Goal: Task Accomplishment & Management: Manage account settings

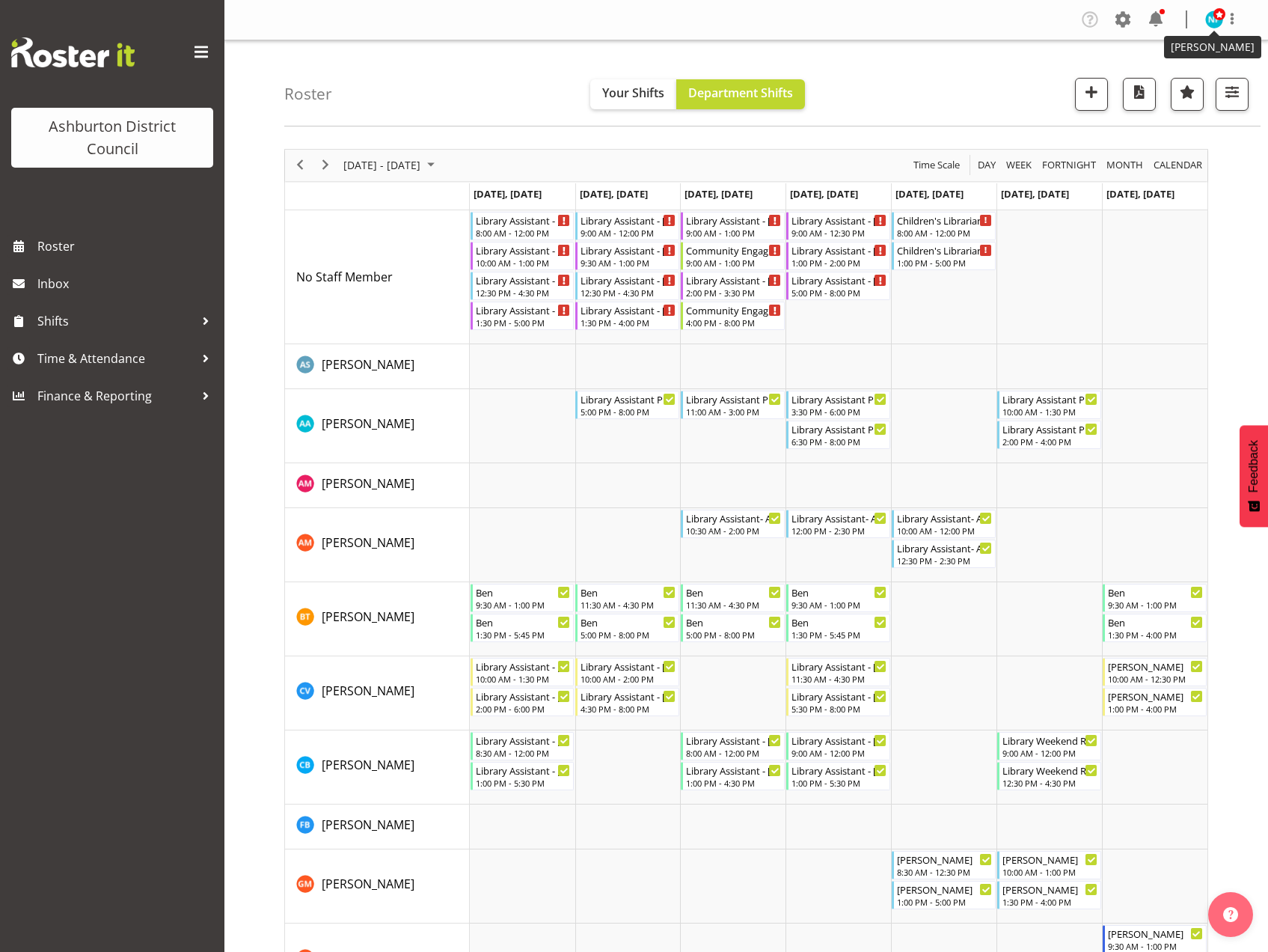
click at [1209, 18] on img at bounding box center [1214, 19] width 18 height 18
click at [1149, 82] on link "Log Out" at bounding box center [1170, 78] width 144 height 27
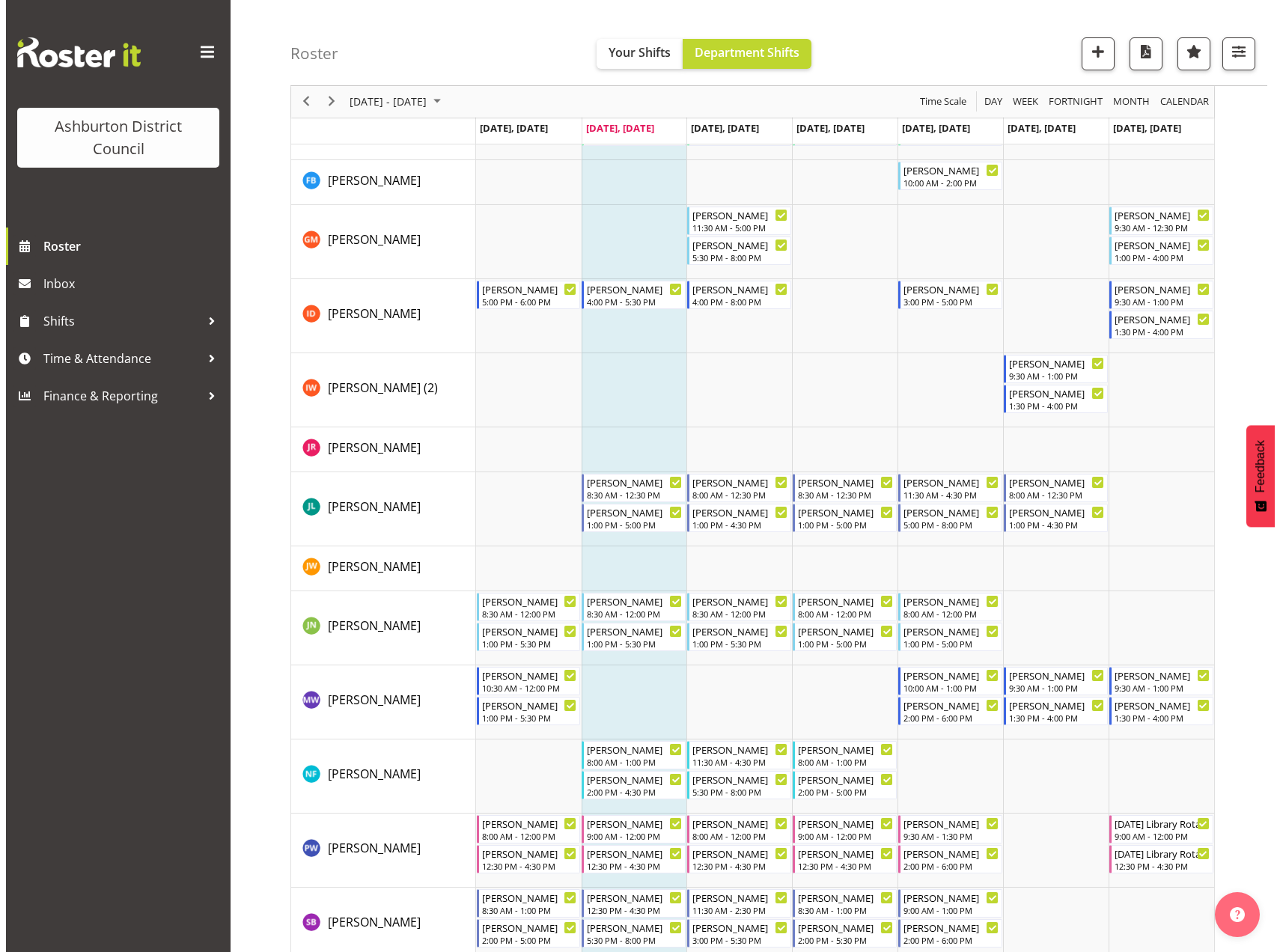
scroll to position [814, 0]
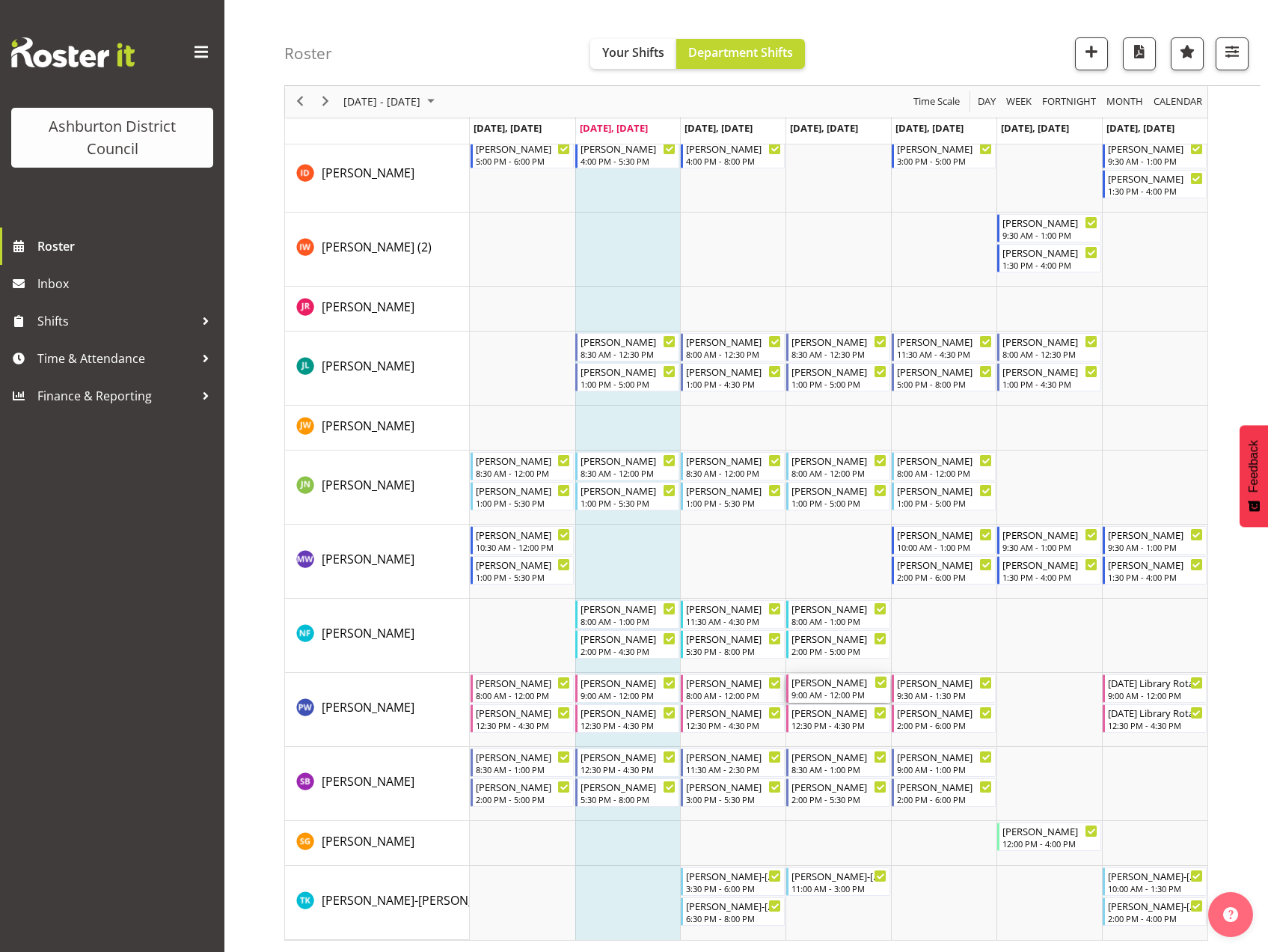
click at [854, 692] on div "9:00 AM - 12:00 PM" at bounding box center [839, 694] width 96 height 12
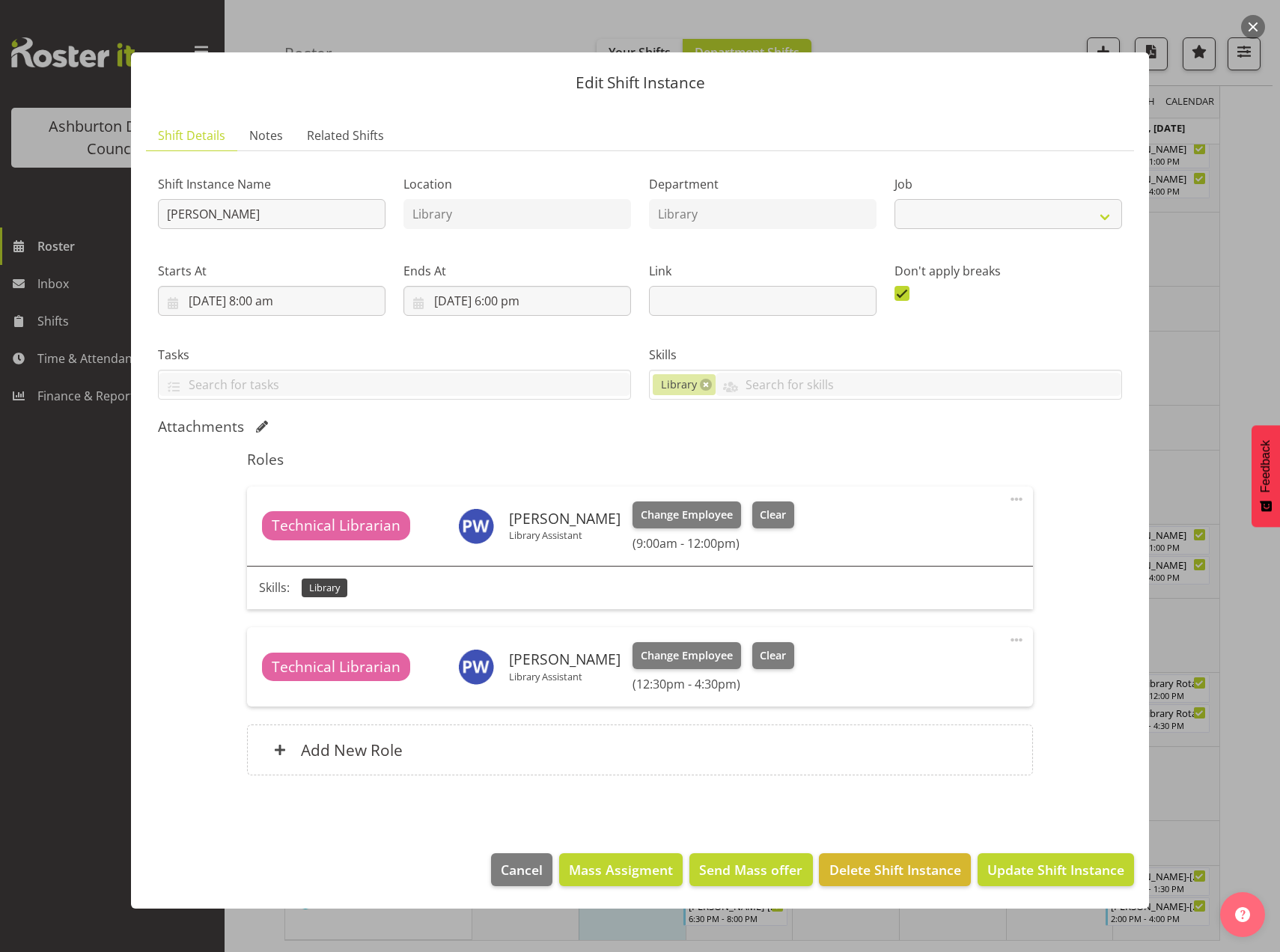
select select "6995"
click at [760, 520] on span "Clear" at bounding box center [772, 515] width 26 height 17
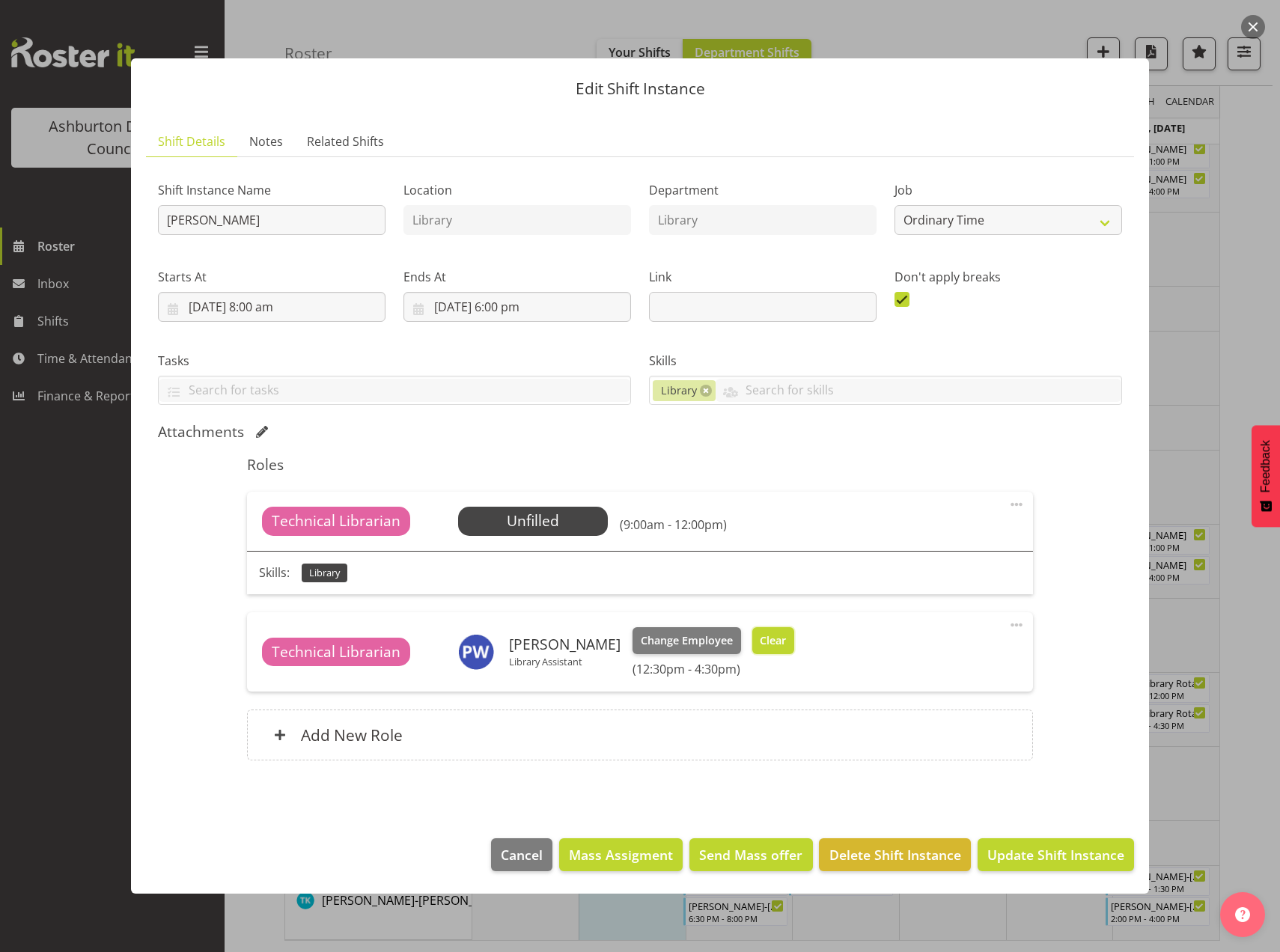
click at [760, 646] on span "Clear" at bounding box center [772, 640] width 26 height 17
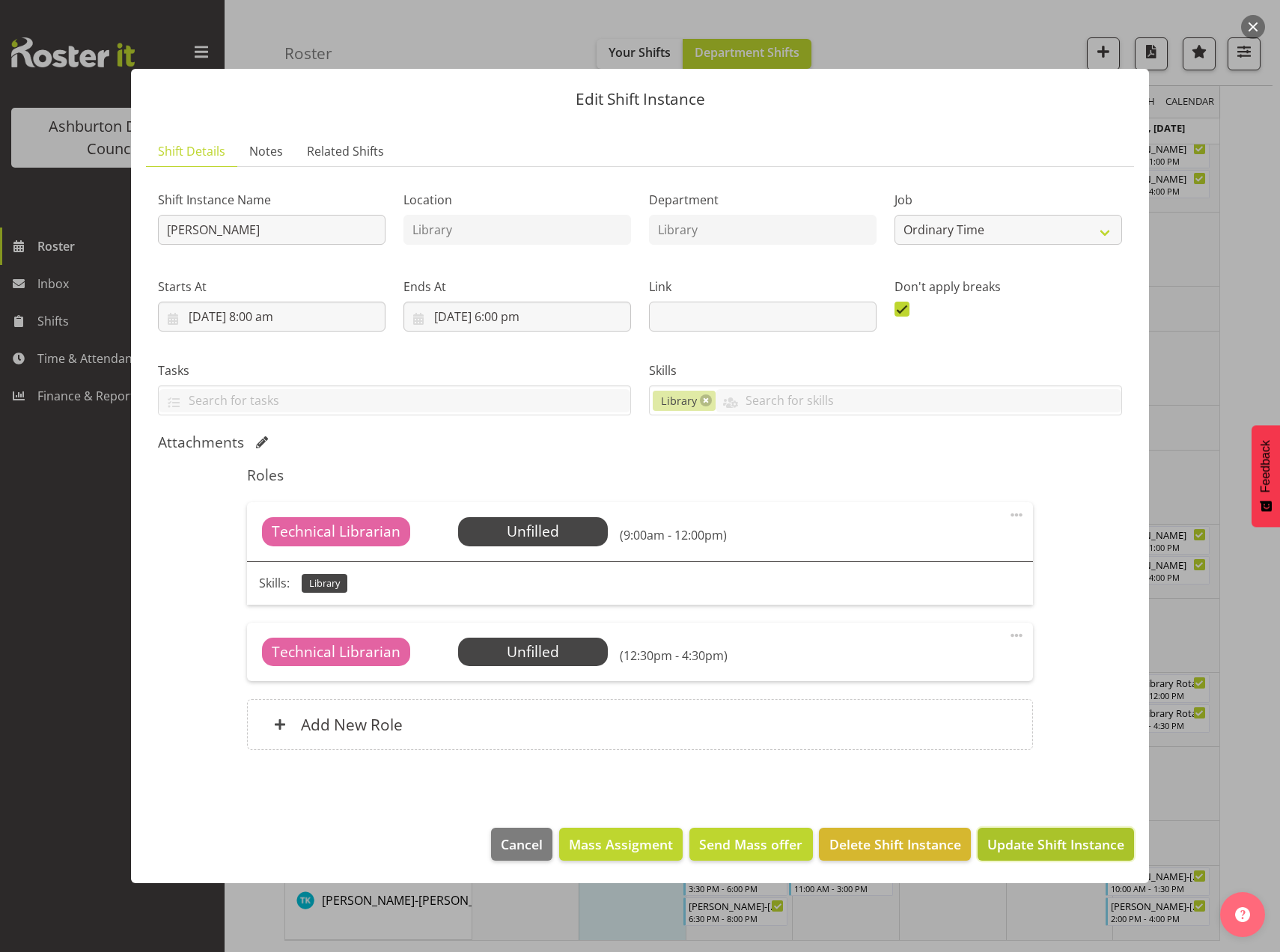
click at [1043, 838] on span "Update Shift Instance" at bounding box center [1055, 844] width 137 height 19
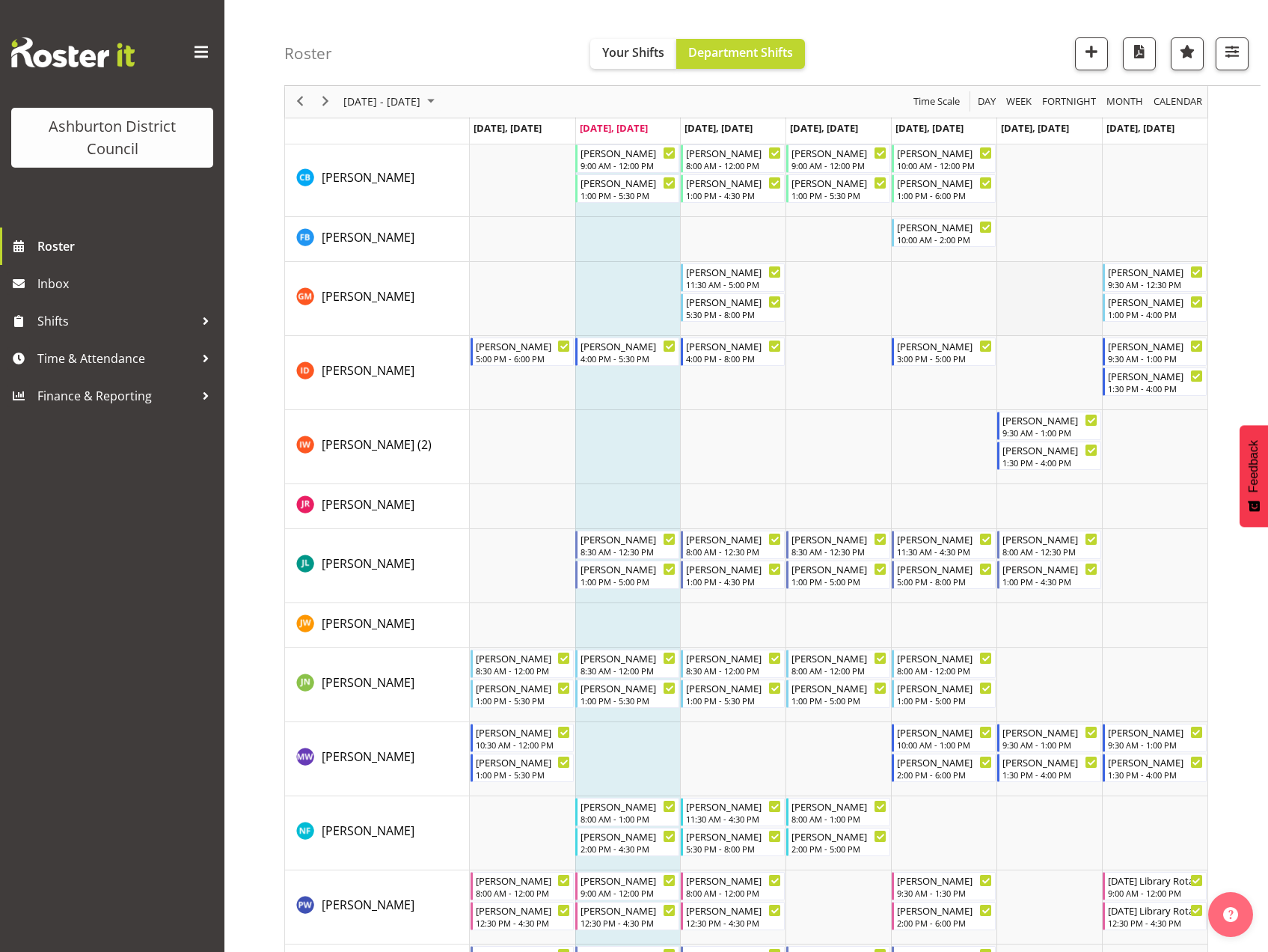
scroll to position [766, 0]
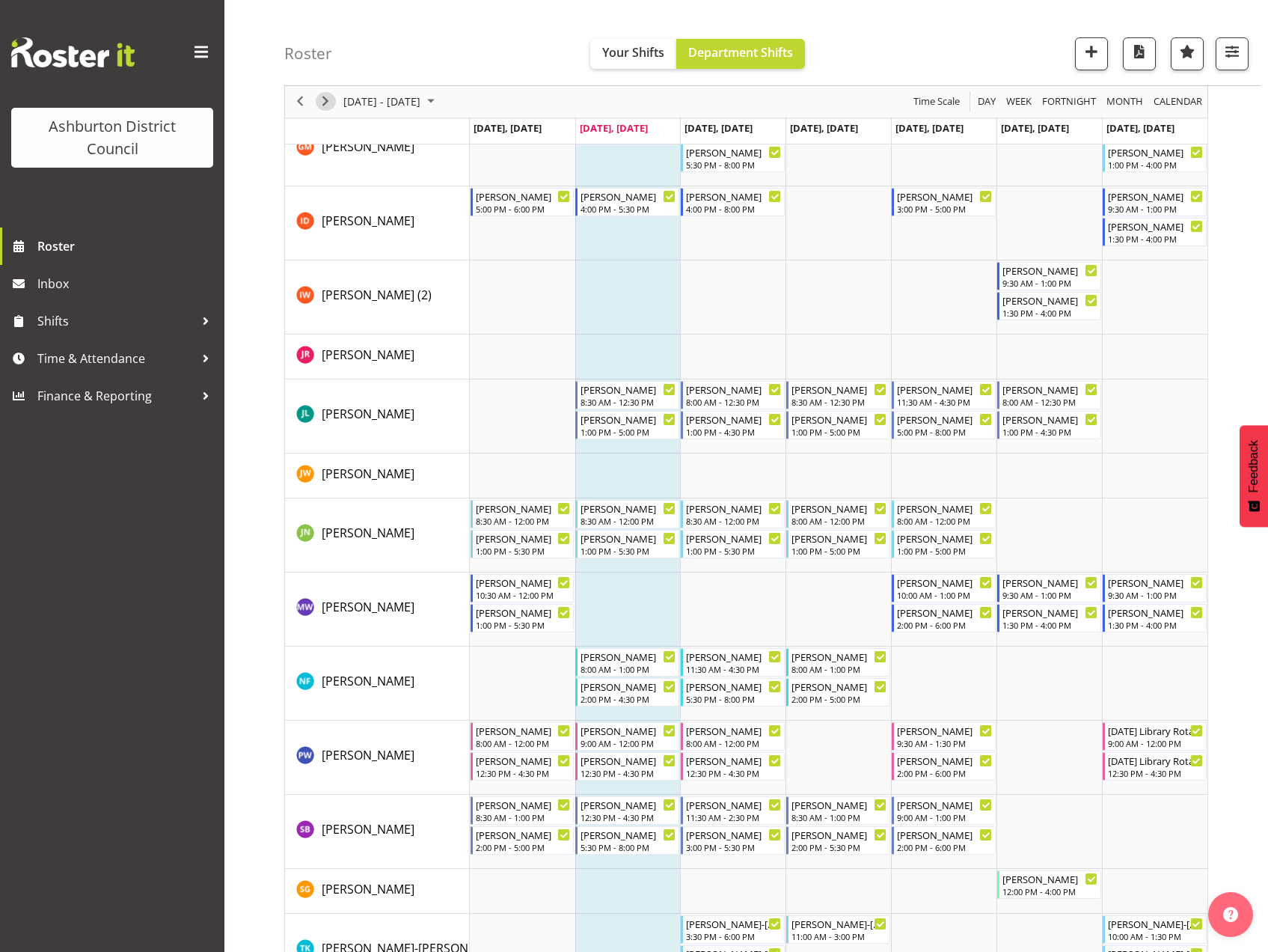
click at [321, 101] on span "Next" at bounding box center [325, 102] width 18 height 18
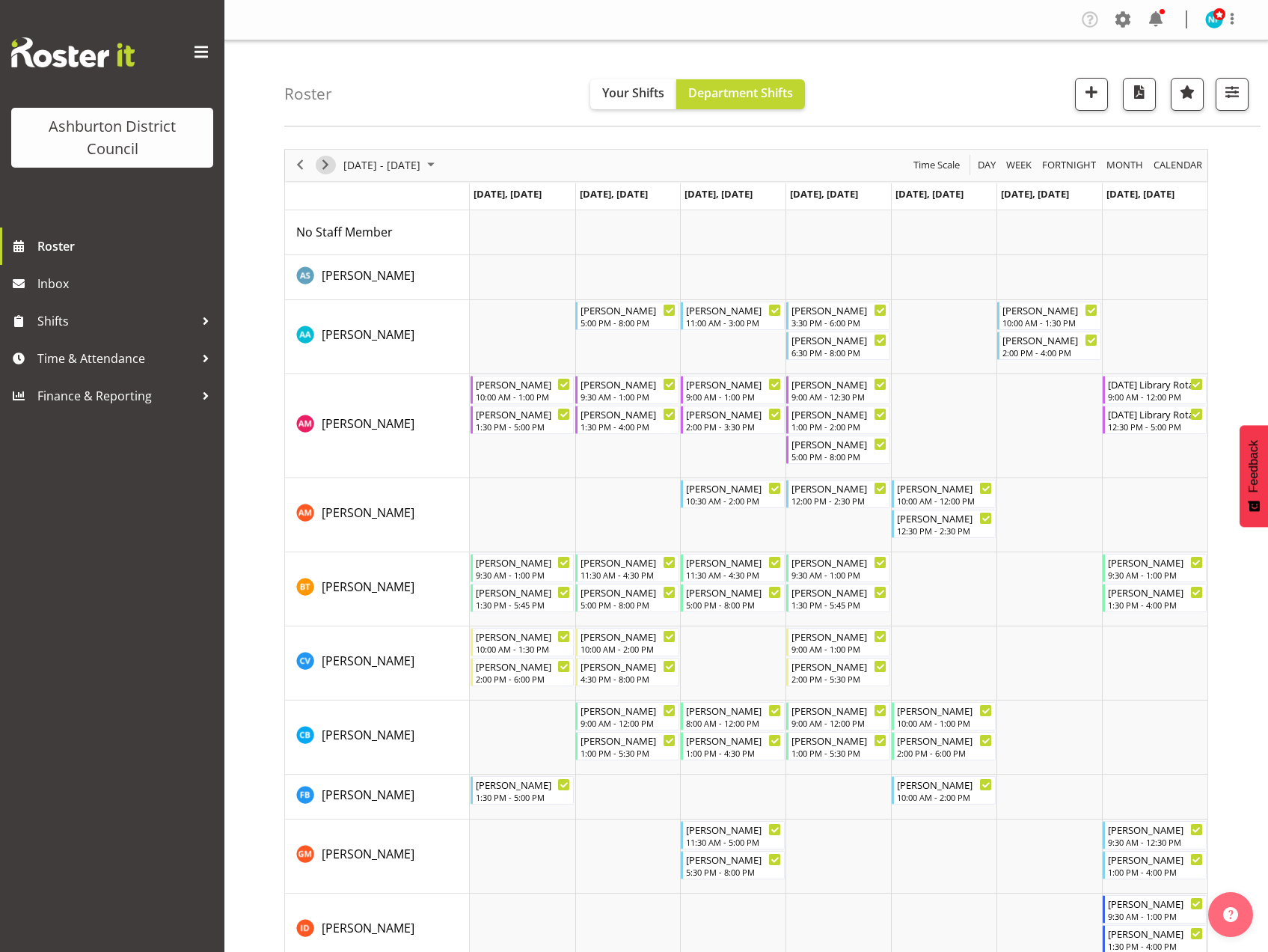
click at [328, 166] on span "Next" at bounding box center [325, 165] width 18 height 18
click at [329, 167] on span "Next" at bounding box center [325, 165] width 18 height 18
click at [329, 171] on span "Next" at bounding box center [325, 165] width 18 height 18
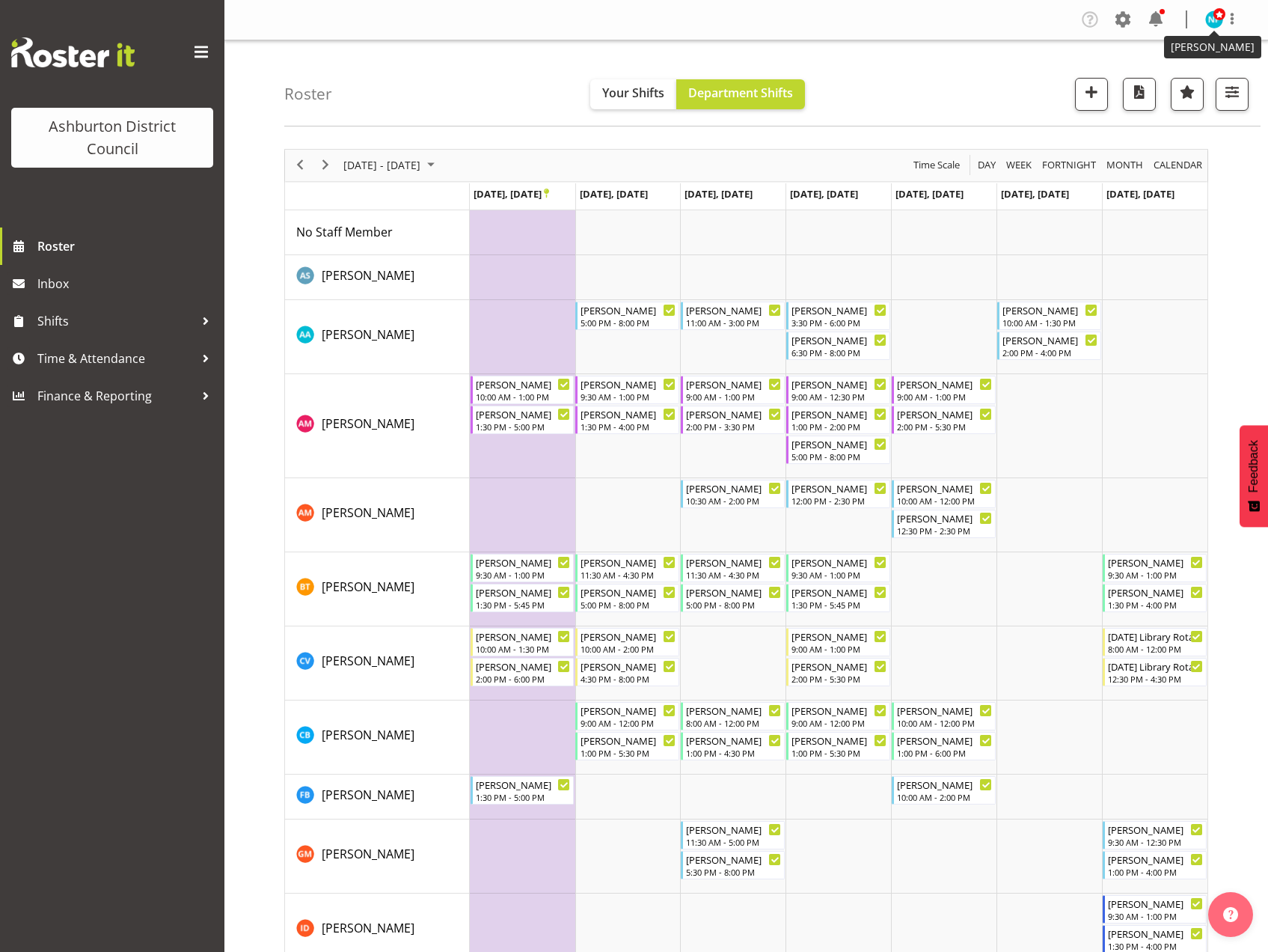
click at [1211, 23] on img at bounding box center [1214, 19] width 18 height 18
click at [1146, 75] on link "Log Out" at bounding box center [1170, 78] width 144 height 27
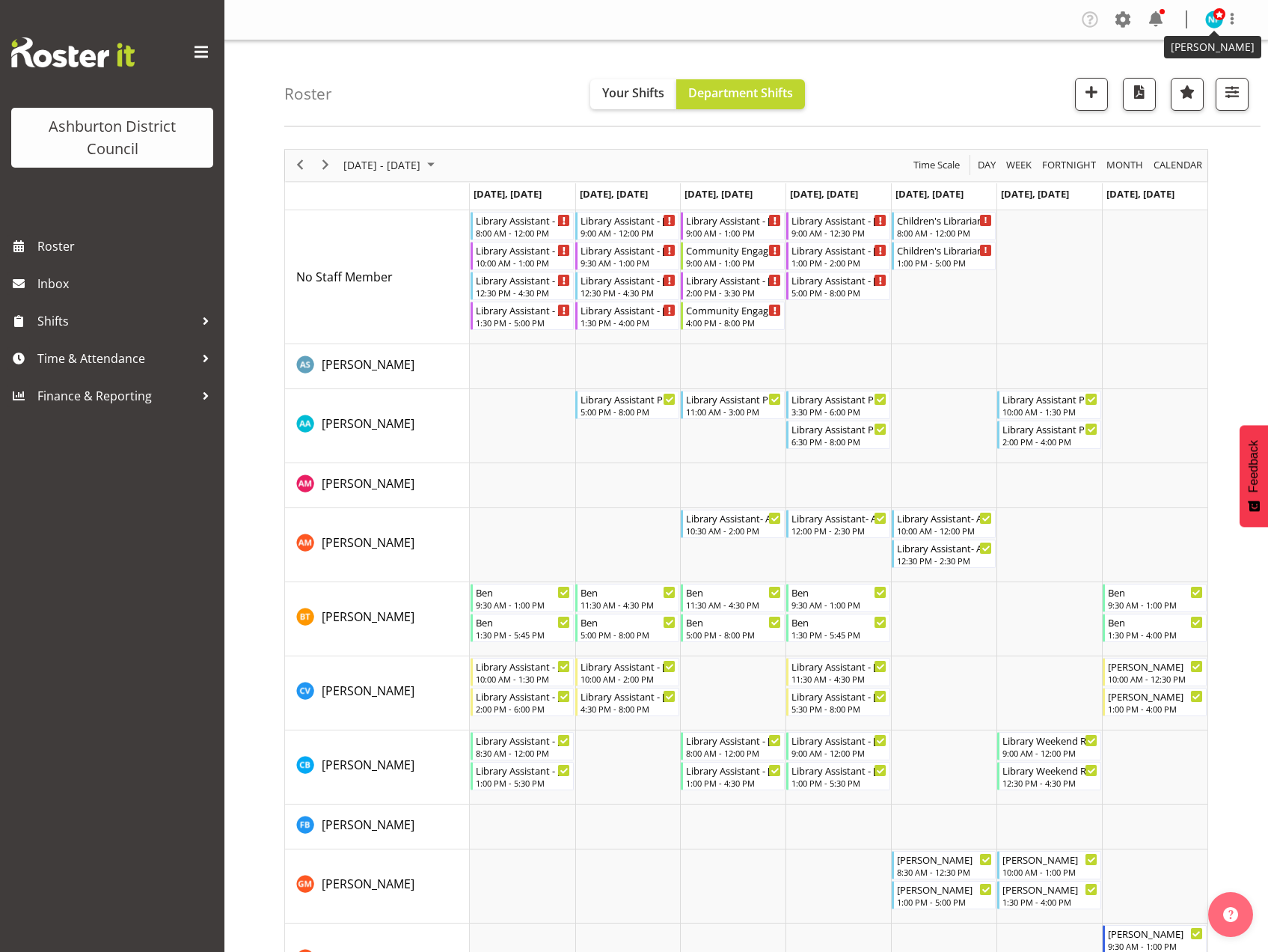
click at [1218, 18] on span at bounding box center [1219, 14] width 12 height 12
click at [1173, 78] on link "Log Out" at bounding box center [1170, 78] width 144 height 27
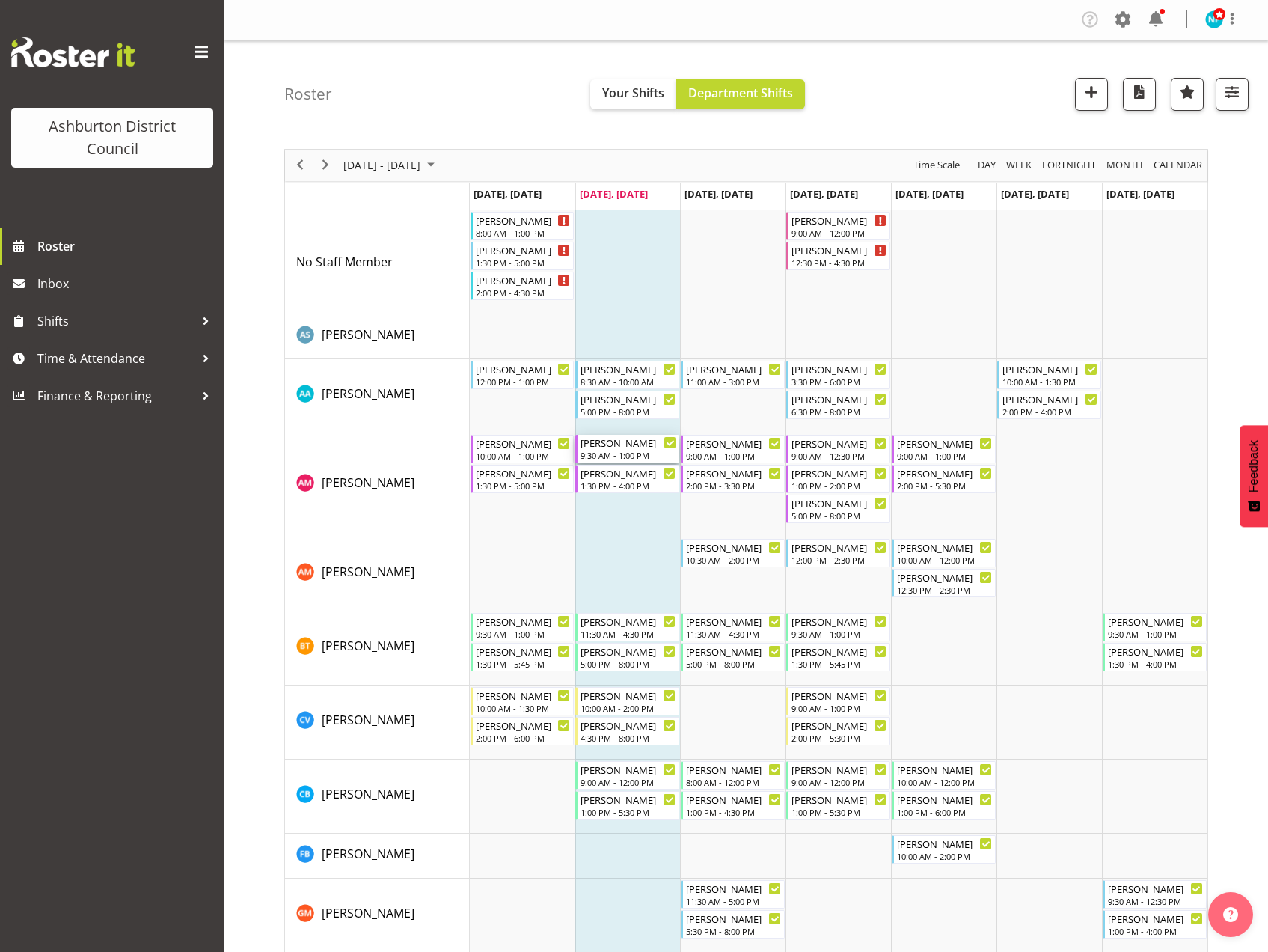
click at [632, 450] on div "9:30 AM - 1:00 PM" at bounding box center [628, 455] width 96 height 12
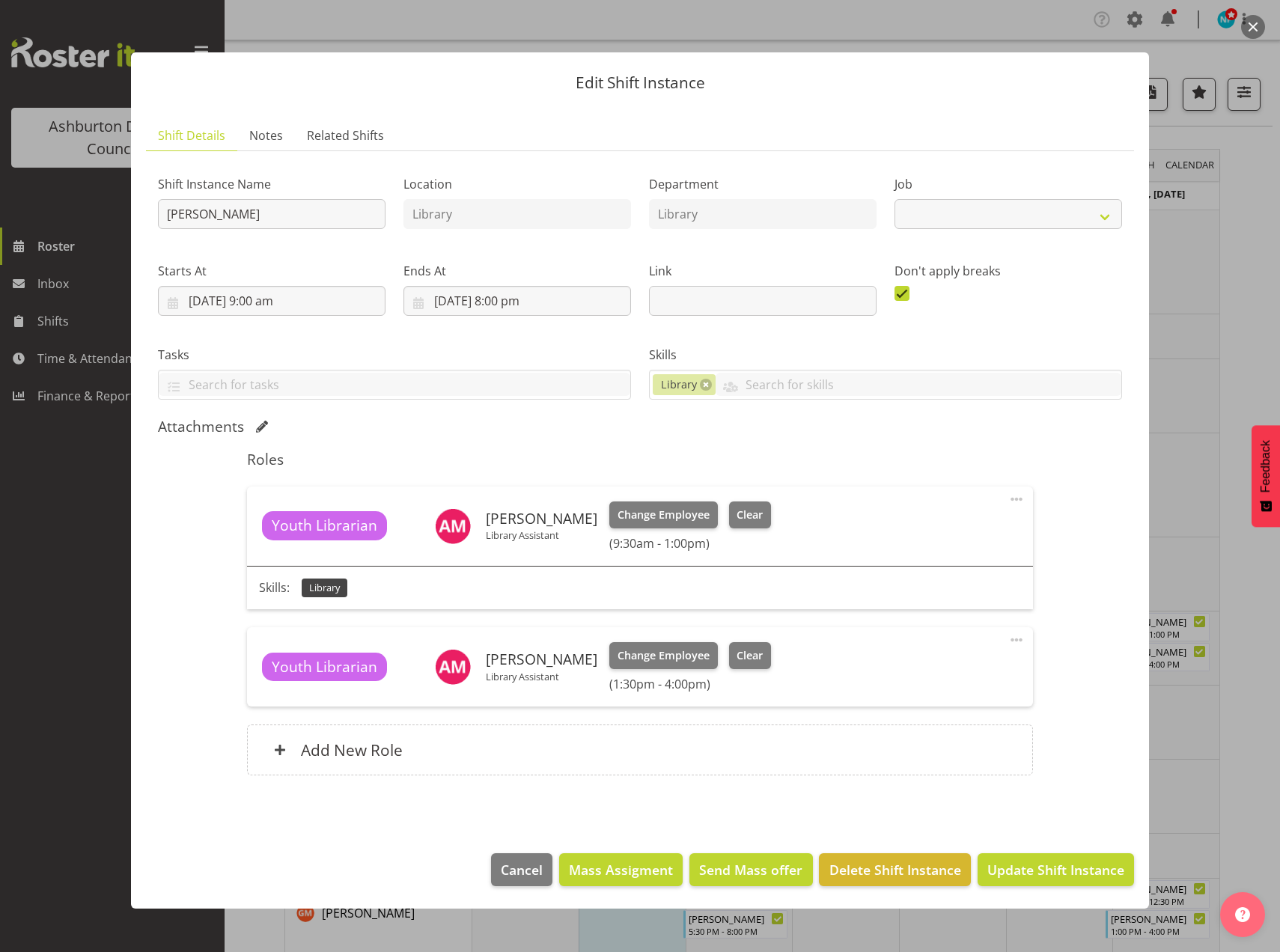
select select "6995"
click at [736, 512] on span "Clear" at bounding box center [749, 515] width 26 height 17
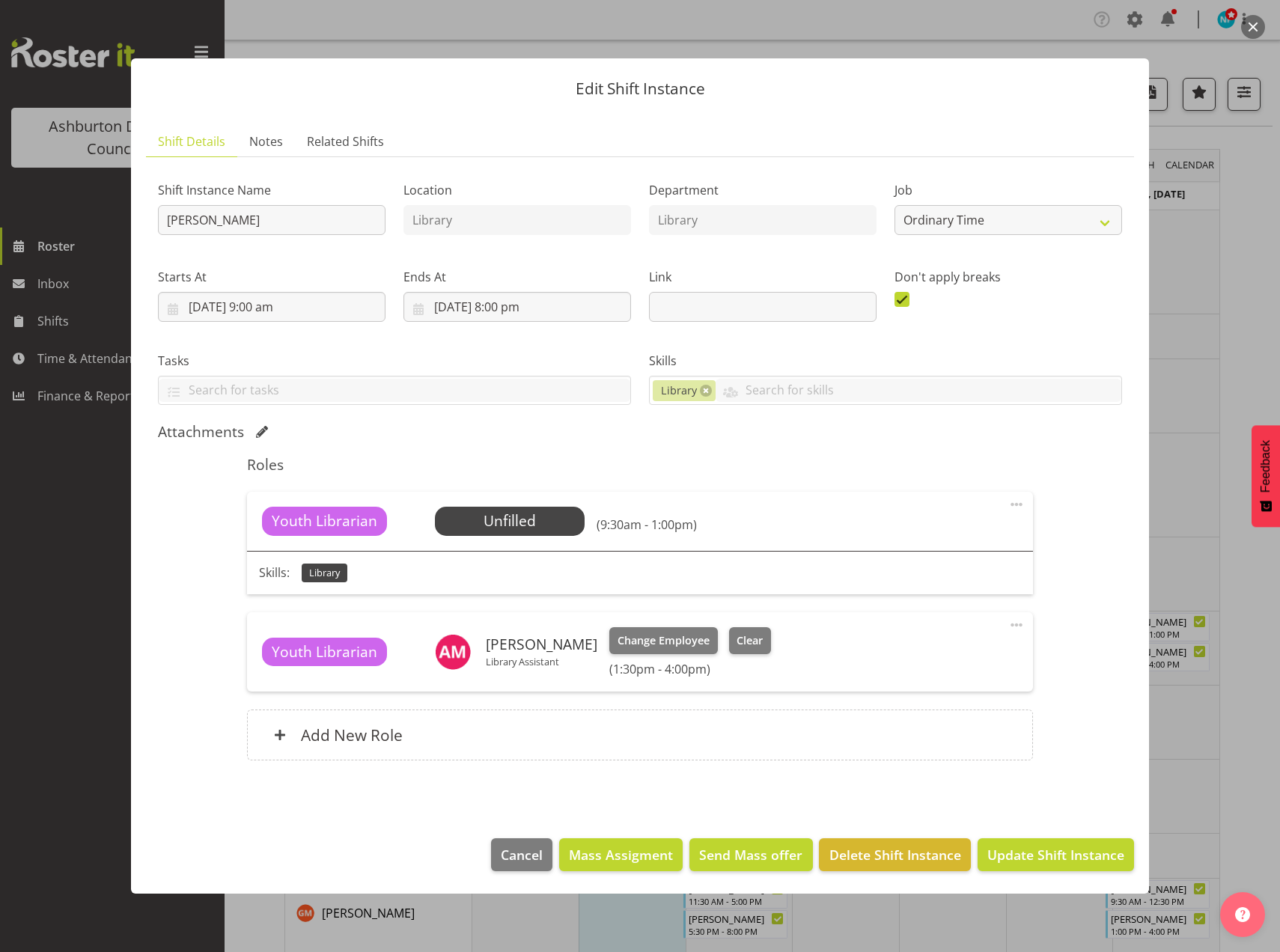
drag, startPoint x: 1013, startPoint y: 621, endPoint x: 1034, endPoint y: 655, distance: 40.0
click at [1013, 623] on span at bounding box center [1016, 624] width 18 height 18
click at [908, 659] on link "Edit" at bounding box center [954, 658] width 144 height 27
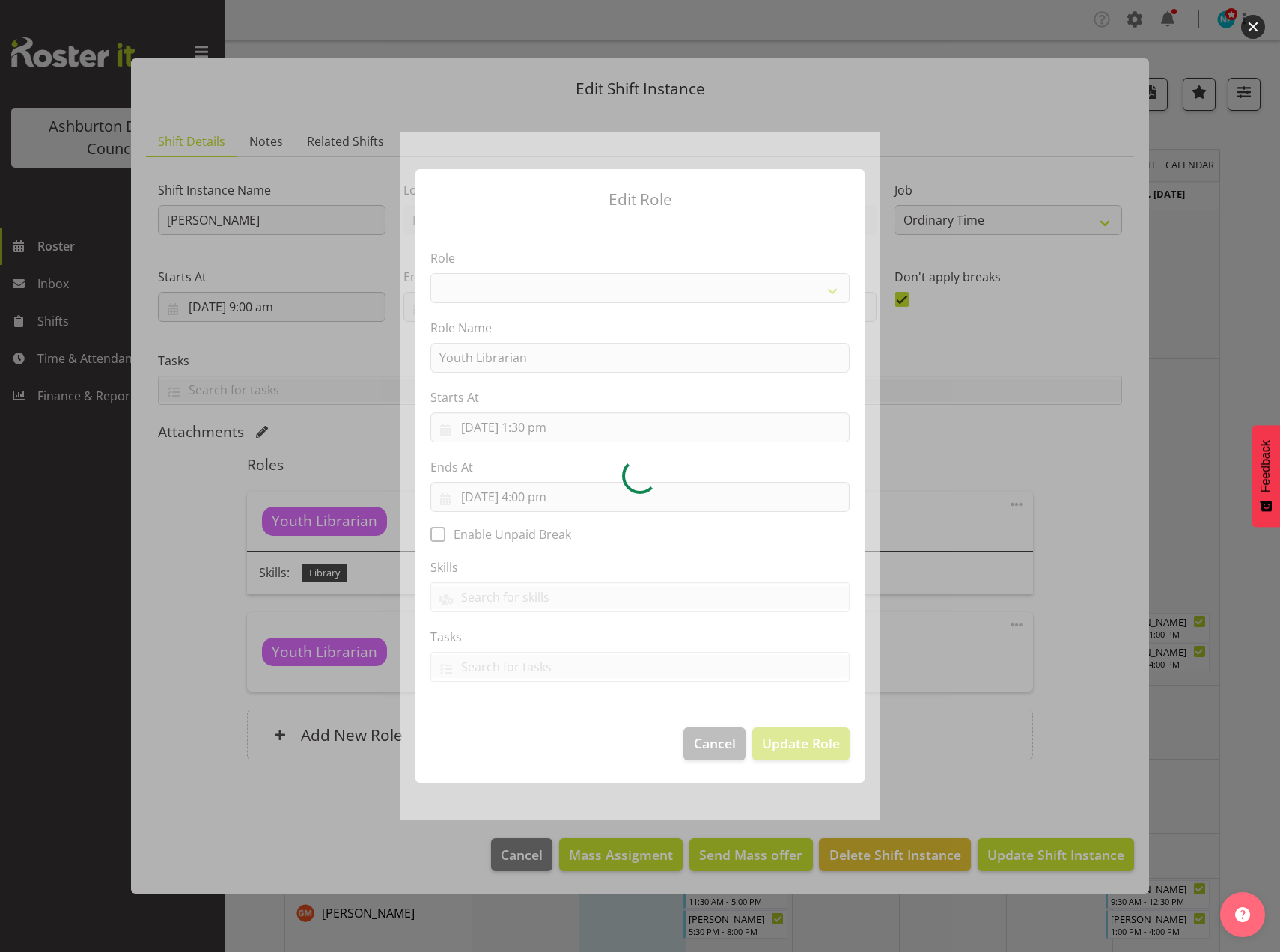
select select "1370"
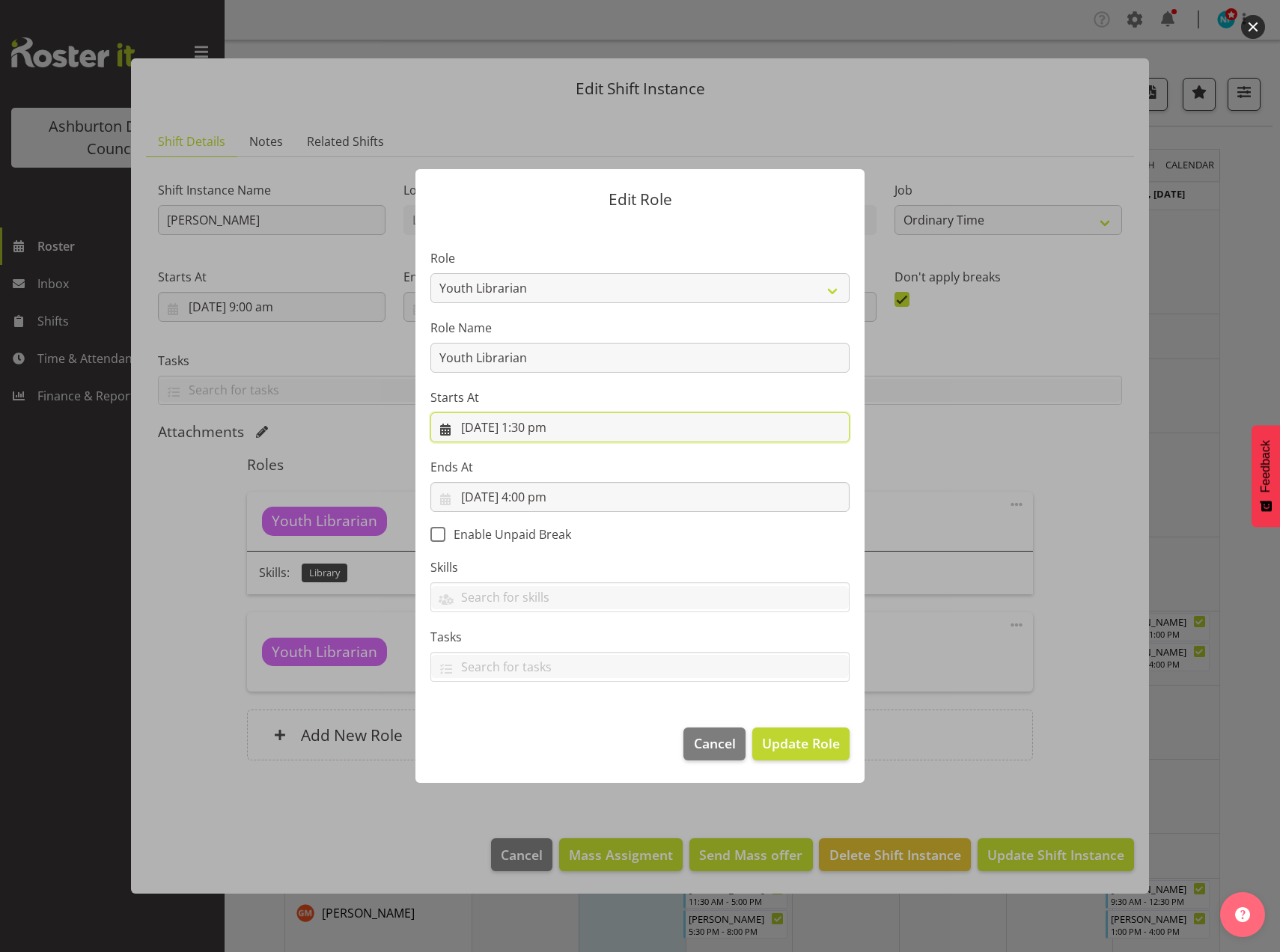
click at [540, 429] on input "26/08/2025, 1:30 pm" at bounding box center [640, 427] width 419 height 30
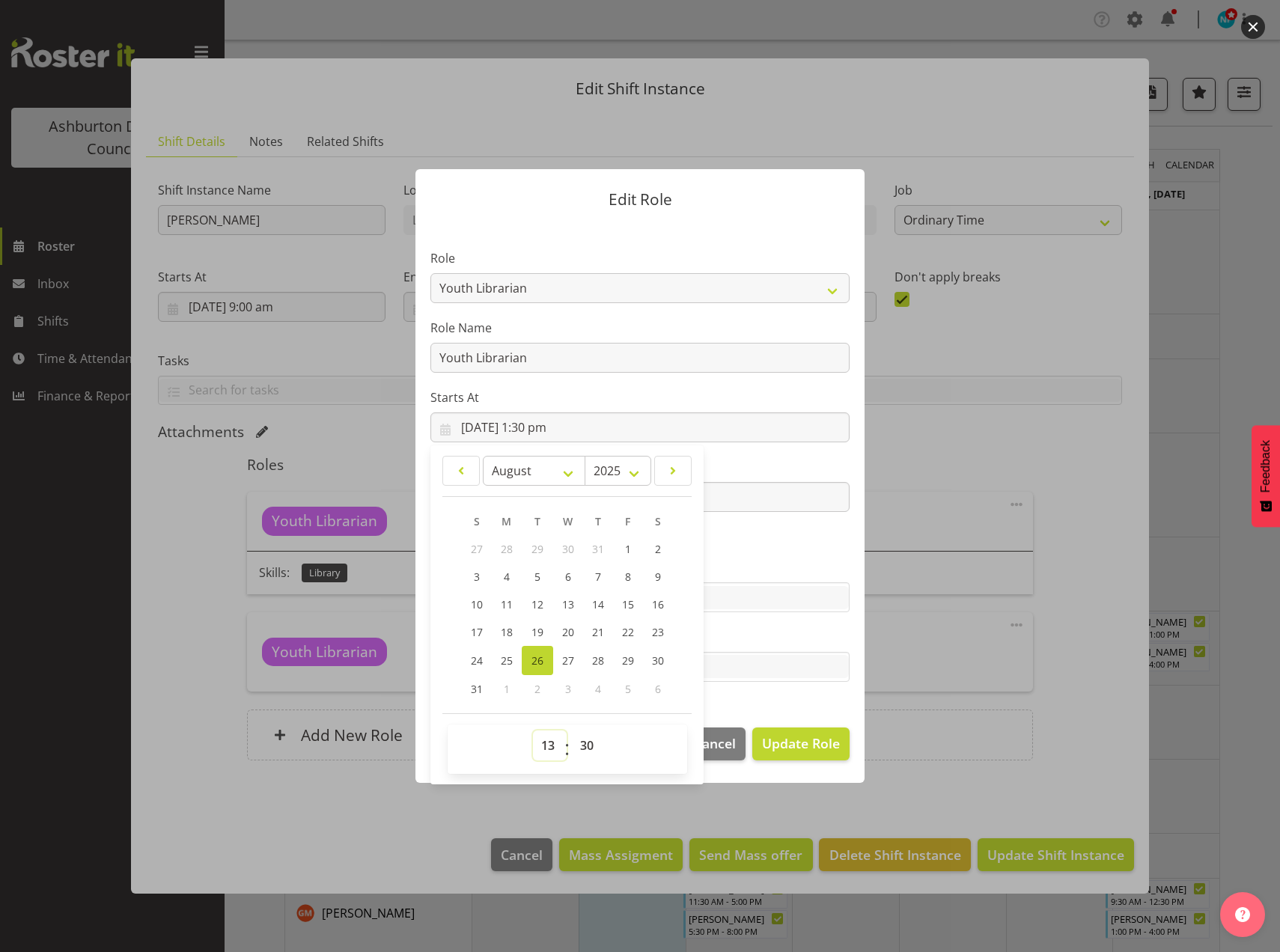
click at [547, 753] on select "00 01 02 03 04 05 06 07 08 09 10 11 12 13 14 15 16 17 18 19 20 21 22 23" at bounding box center [549, 745] width 34 height 30
select select "14"
click at [532, 731] on select "00 01 02 03 04 05 06 07 08 09 10 11 12 13 14 15 16 17 18 19 20 21 22 23" at bounding box center [549, 745] width 34 height 30
type input "26/08/2025, 2:30 pm"
click at [590, 744] on select "00 01 02 03 04 05 06 07 08 09 10 11 12 13 14 15 16 17 18 19 20 21 22 23 24 25 2…" at bounding box center [588, 745] width 34 height 30
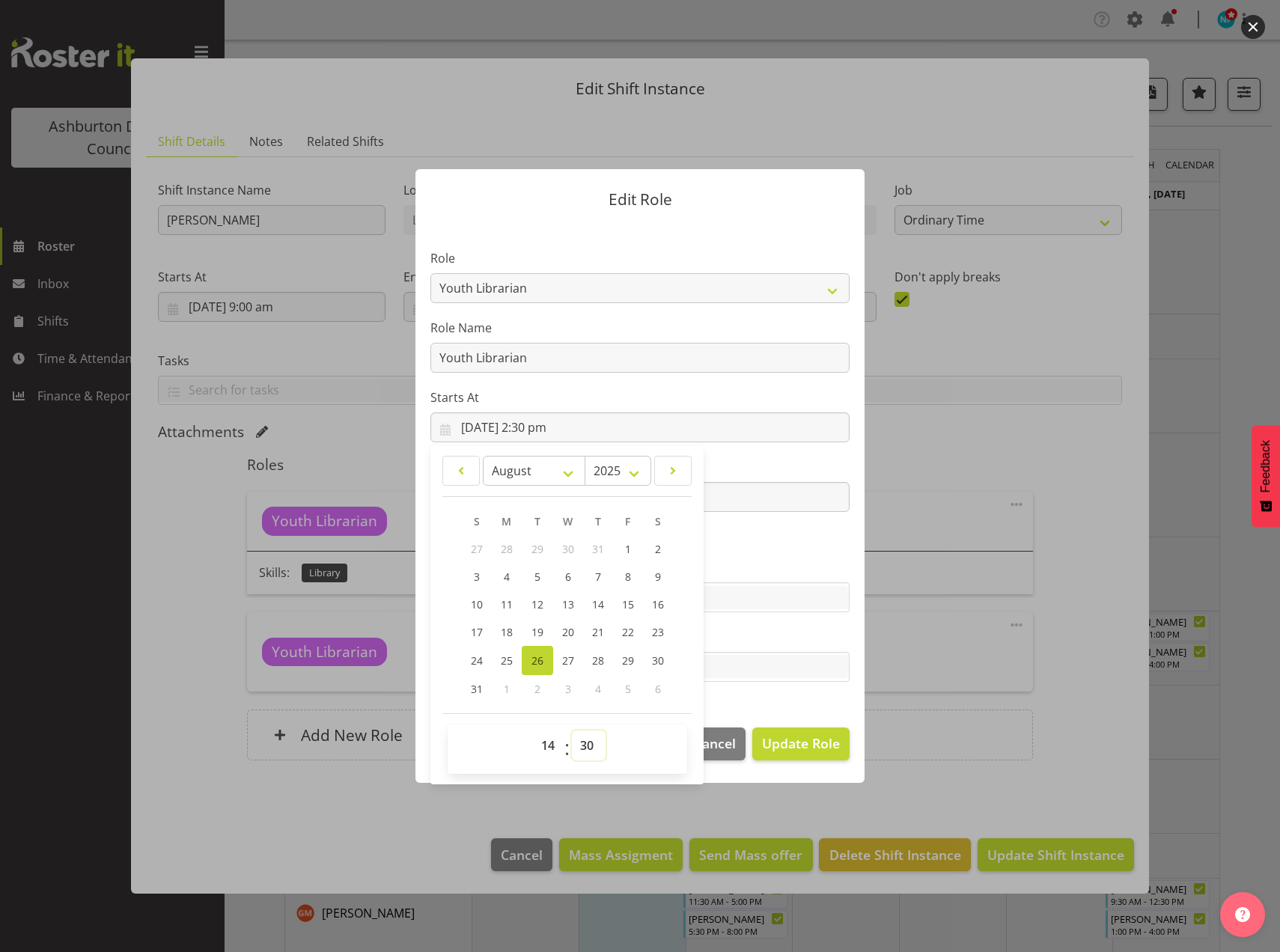
select select "0"
click at [572, 731] on select "00 01 02 03 04 05 06 07 08 09 10 11 12 13 14 15 16 17 18 19 20 21 22 23 24 25 2…" at bounding box center [588, 745] width 34 height 30
type input "26/08/2025, 2:00 pm"
click at [799, 743] on span "Update Role" at bounding box center [800, 743] width 78 height 19
select select
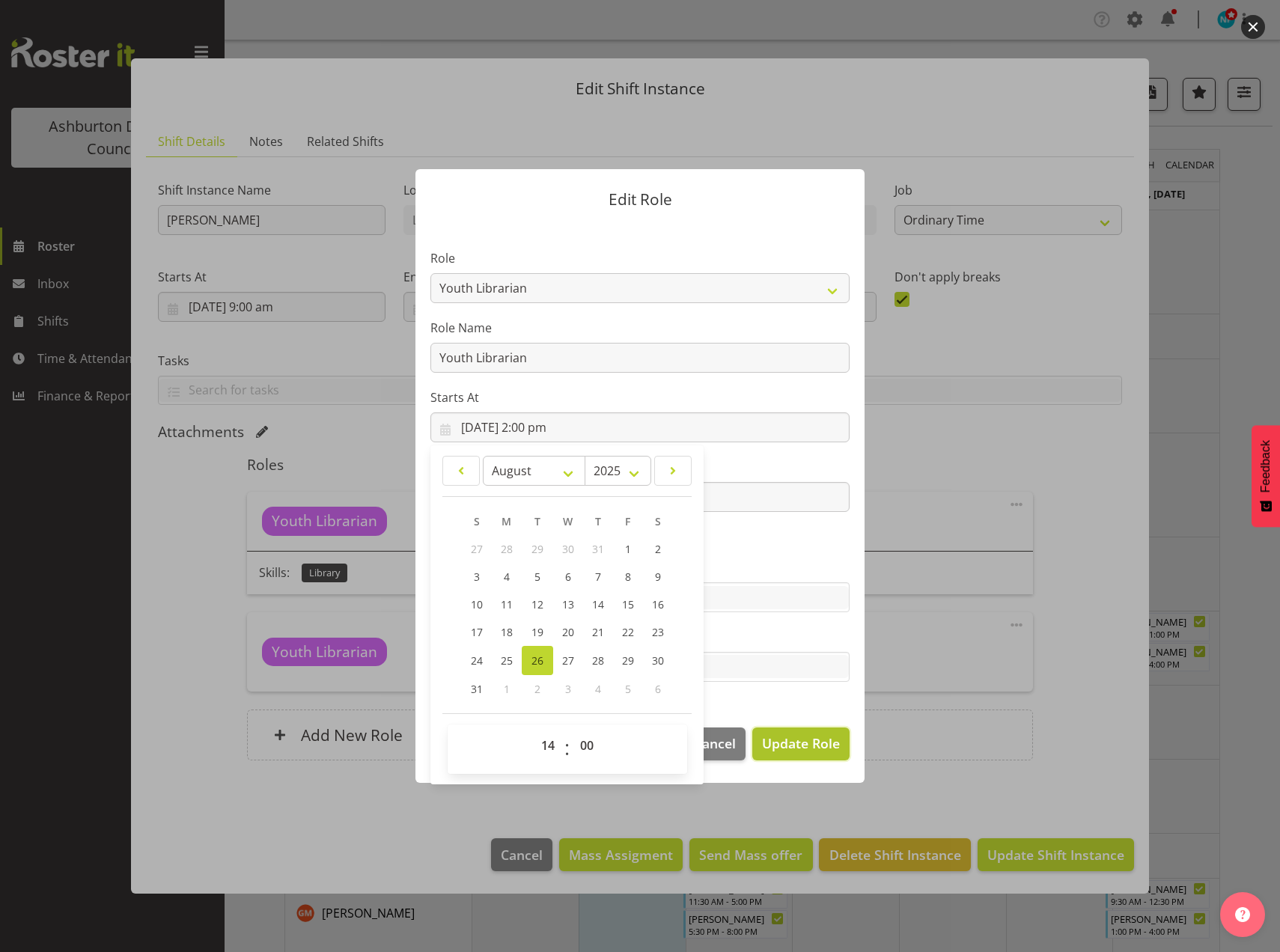
select select
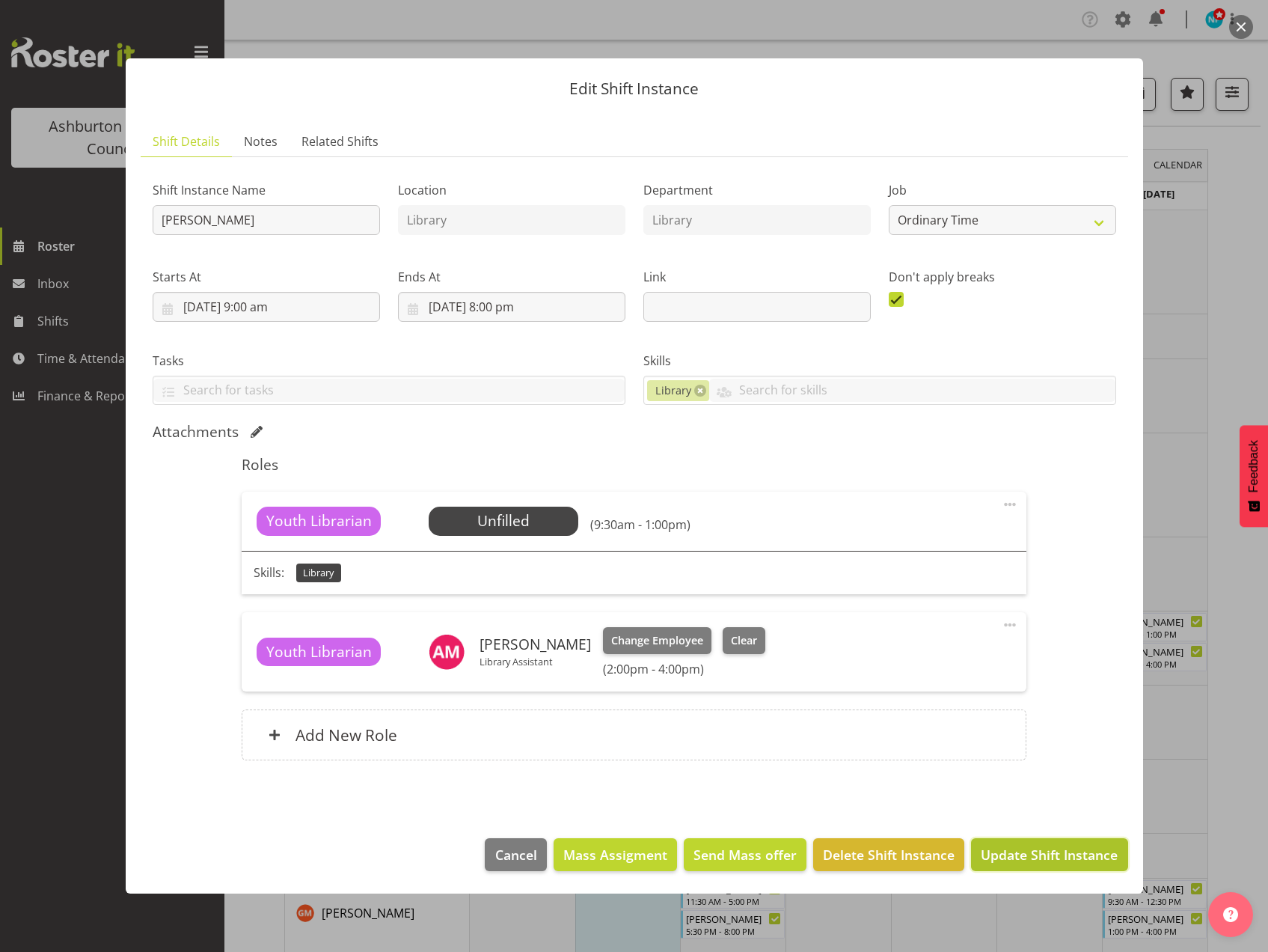
click at [1092, 847] on span "Update Shift Instance" at bounding box center [1049, 854] width 137 height 19
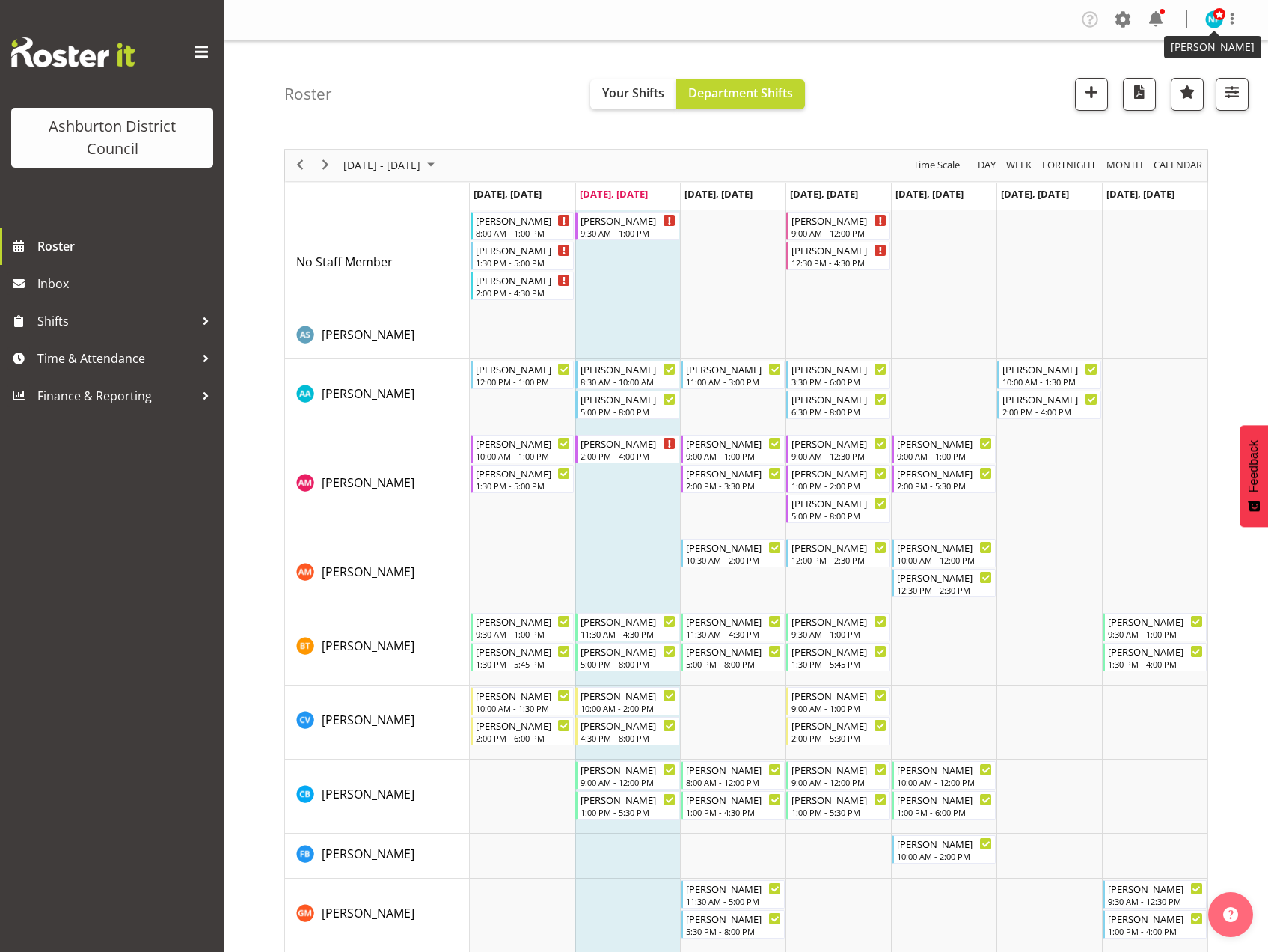
click at [1216, 18] on span at bounding box center [1219, 14] width 12 height 12
click at [1159, 85] on link "Log Out" at bounding box center [1170, 78] width 144 height 27
